Goal: Check status: Check status

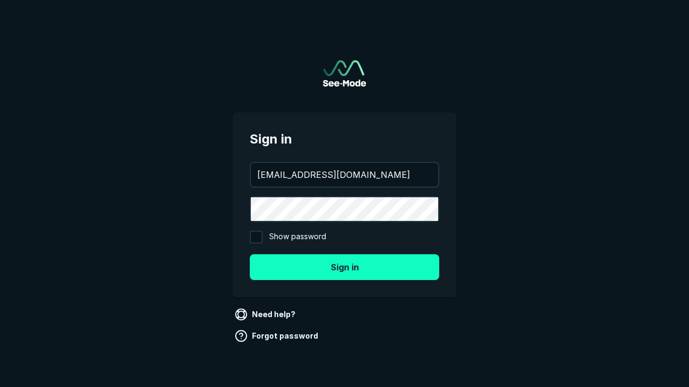
click at [344, 267] on button "Sign in" at bounding box center [344, 267] width 189 height 26
